Goal: Browse casually

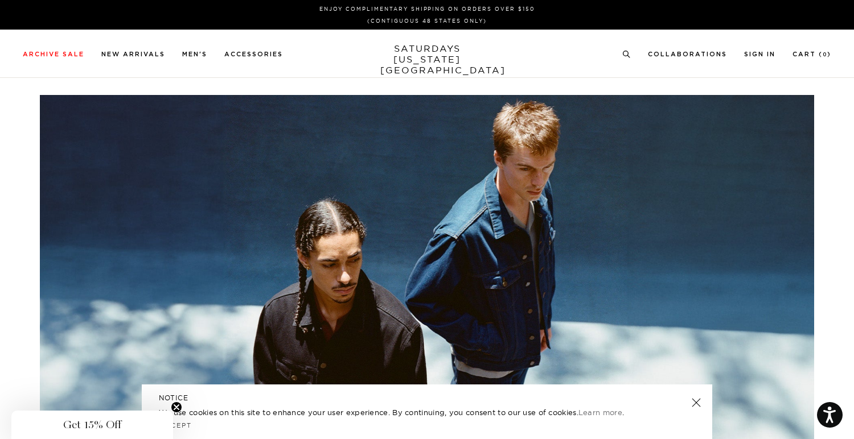
click at [413, 58] on link "SATURDAYS NEW YORK CITY" at bounding box center [427, 59] width 94 height 32
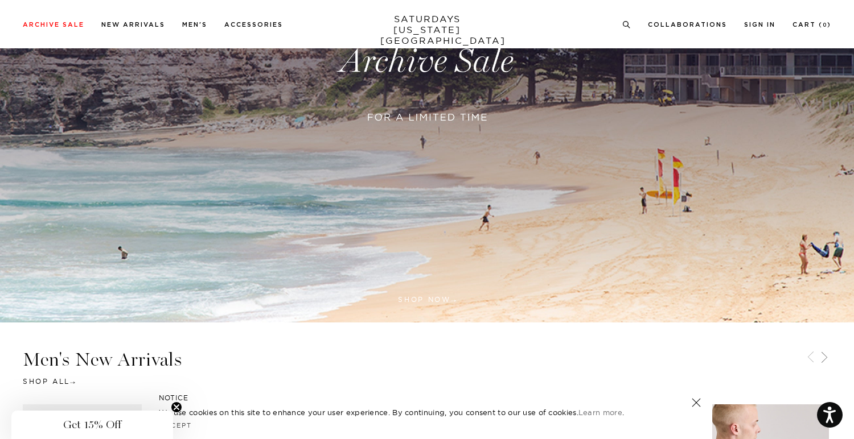
scroll to position [511, 0]
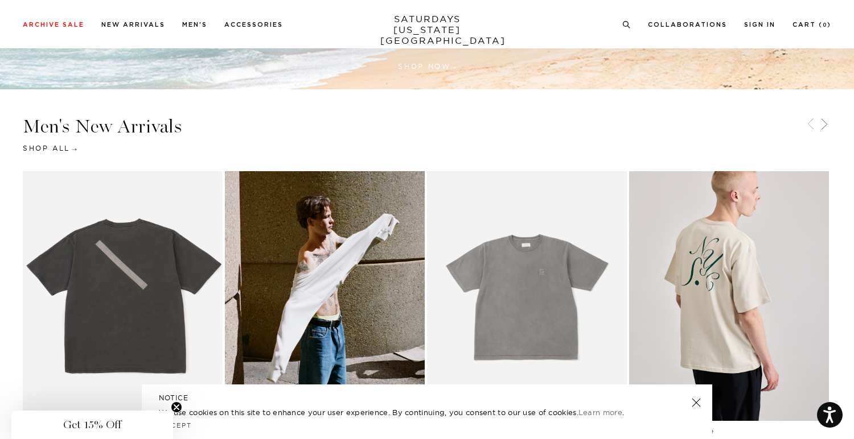
click at [33, 144] on link "Shop All" at bounding box center [49, 148] width 52 height 9
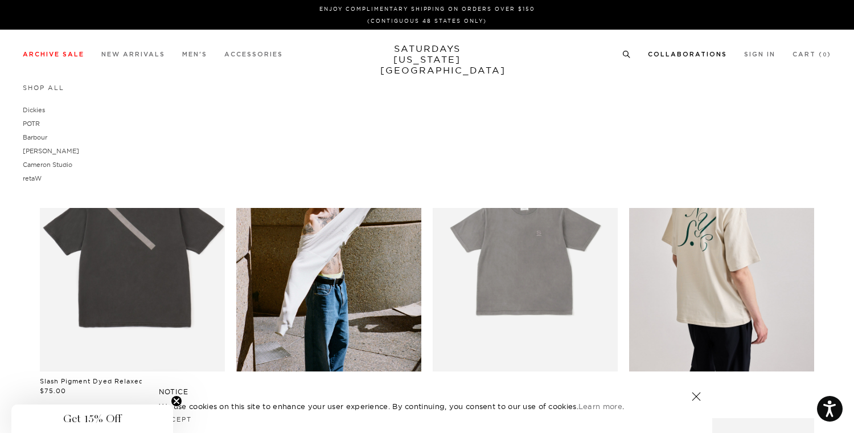
click at [687, 52] on link "Collaborations" at bounding box center [687, 54] width 79 height 6
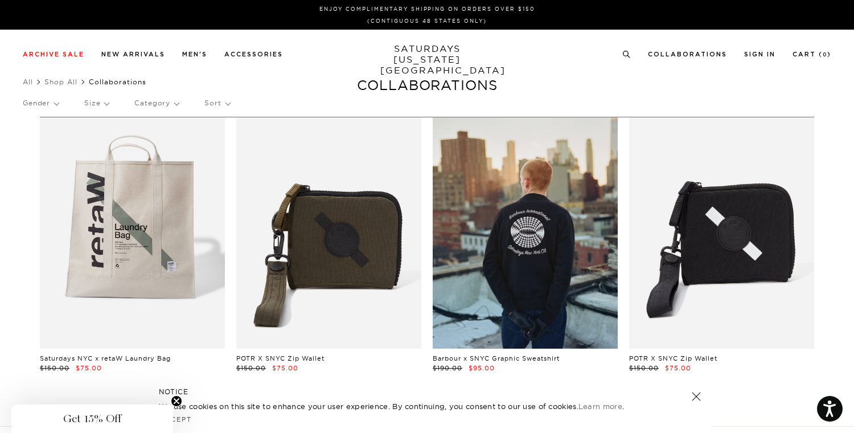
click at [419, 56] on link "SATURDAYS [US_STATE][GEOGRAPHIC_DATA]" at bounding box center [427, 59] width 94 height 32
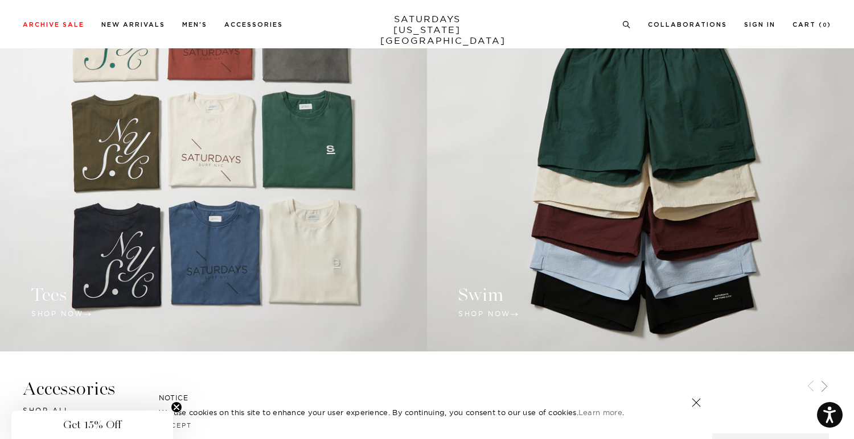
scroll to position [1012, 0]
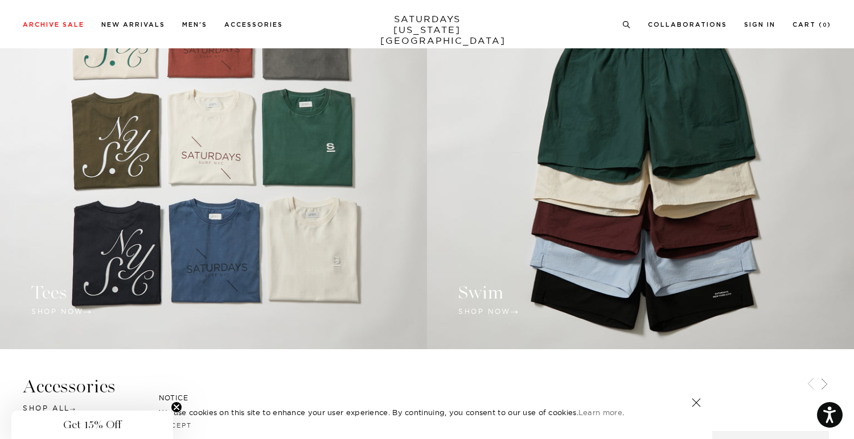
click at [60, 308] on link at bounding box center [213, 162] width 427 height 376
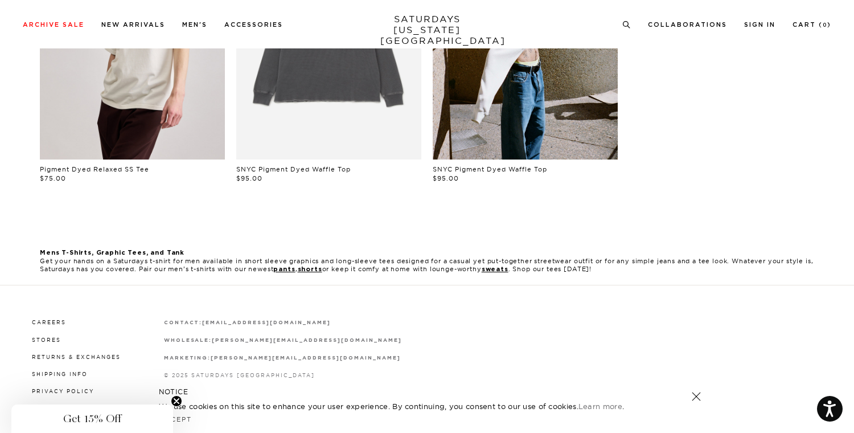
scroll to position [831, 0]
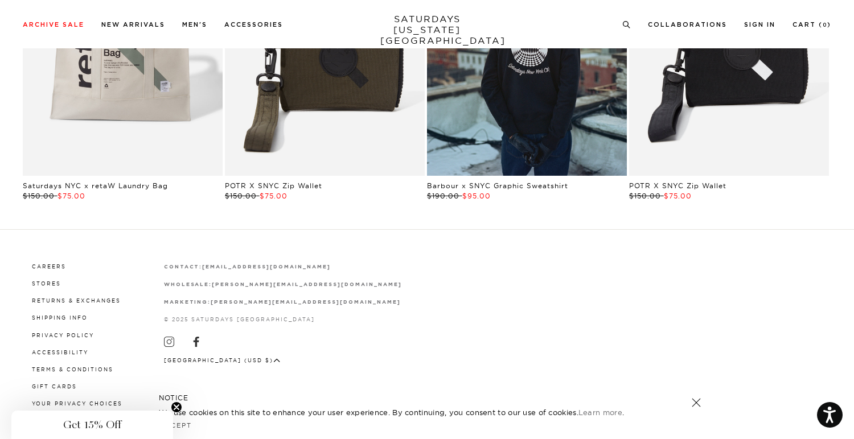
scroll to position [2266, 0]
click at [175, 407] on icon "Close teaser" at bounding box center [176, 407] width 5 height 5
click at [699, 406] on link at bounding box center [696, 403] width 16 height 16
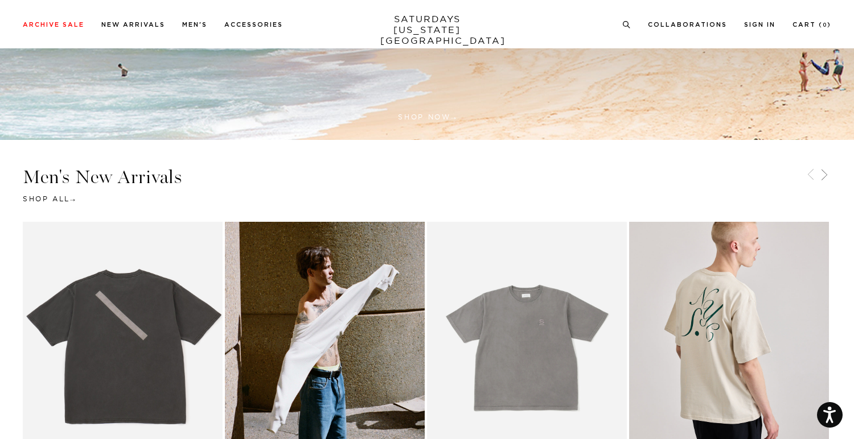
scroll to position [398, 0]
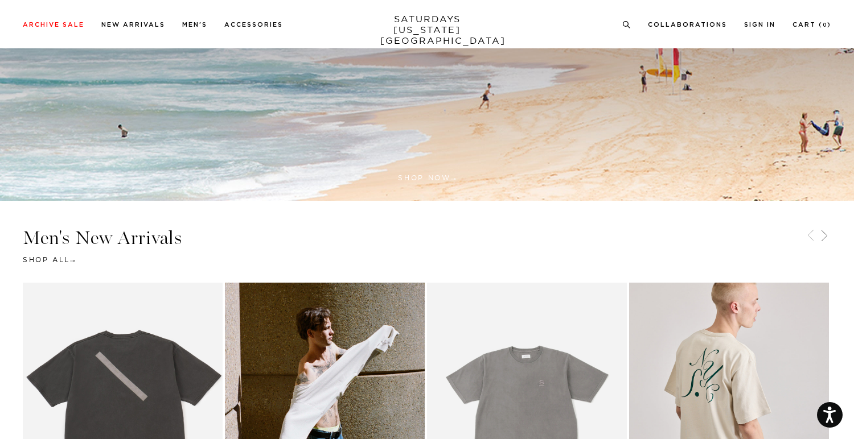
click at [69, 234] on h3 "Men's New Arrivals" at bounding box center [427, 238] width 808 height 19
click at [120, 236] on h3 "Men's New Arrivals" at bounding box center [427, 238] width 808 height 19
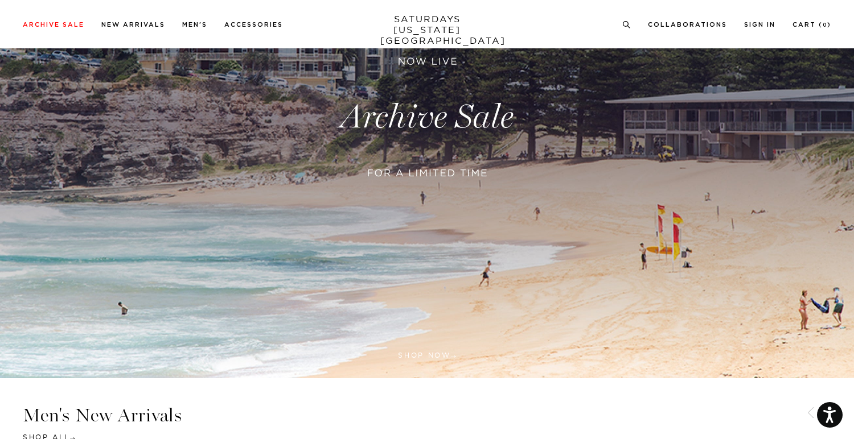
scroll to position [0, 0]
